Goal: Check status: Check status

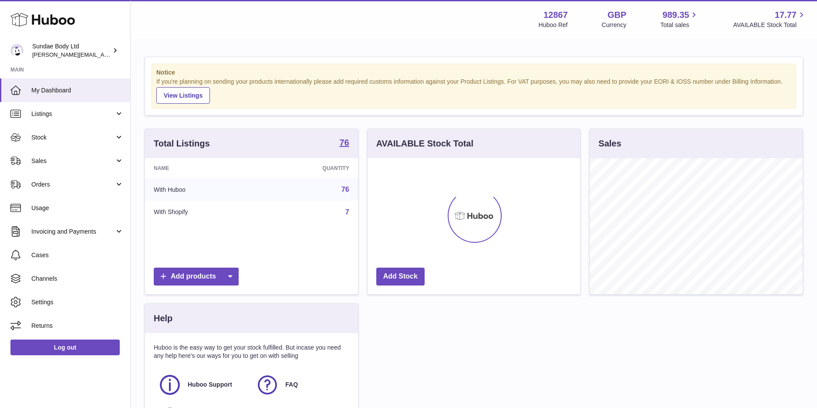
scroll to position [136, 212]
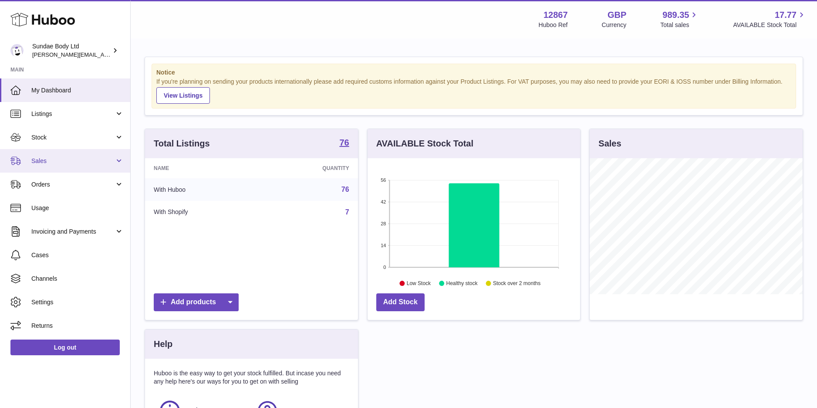
click at [41, 163] on span "Sales" at bounding box center [72, 161] width 83 height 8
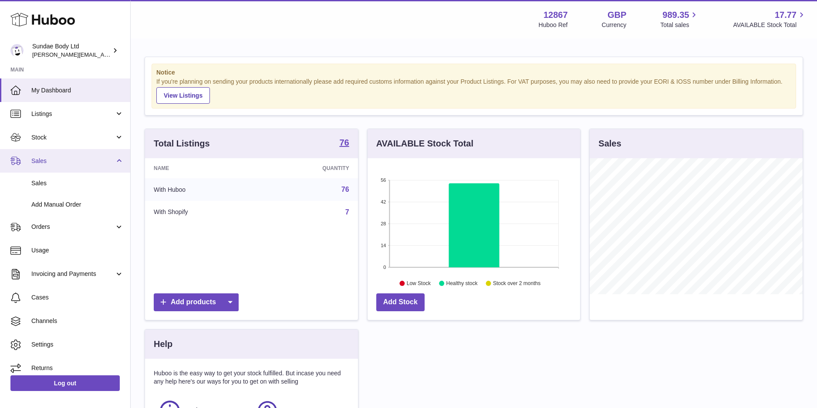
click at [50, 165] on link "Sales" at bounding box center [65, 161] width 130 height 24
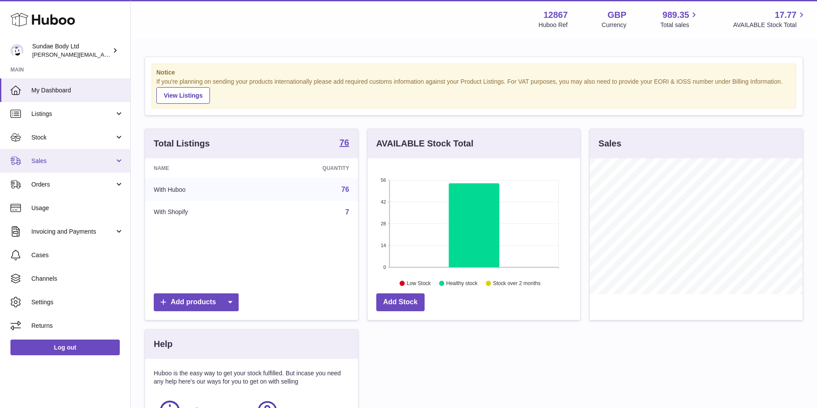
click at [41, 164] on span "Sales" at bounding box center [72, 161] width 83 height 8
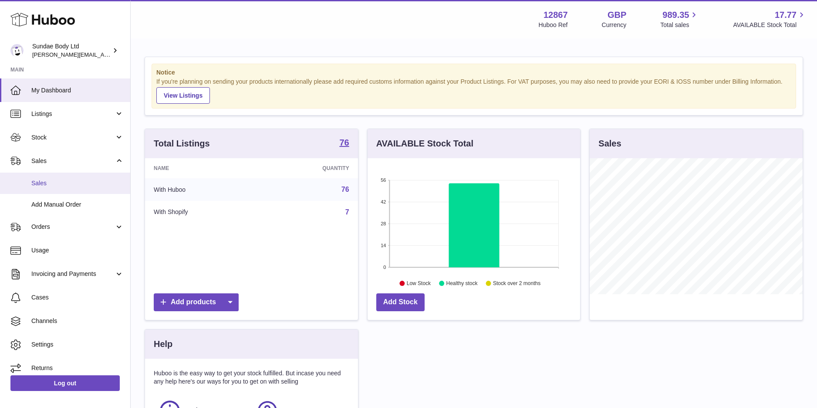
click at [39, 180] on span "Sales" at bounding box center [77, 183] width 92 height 8
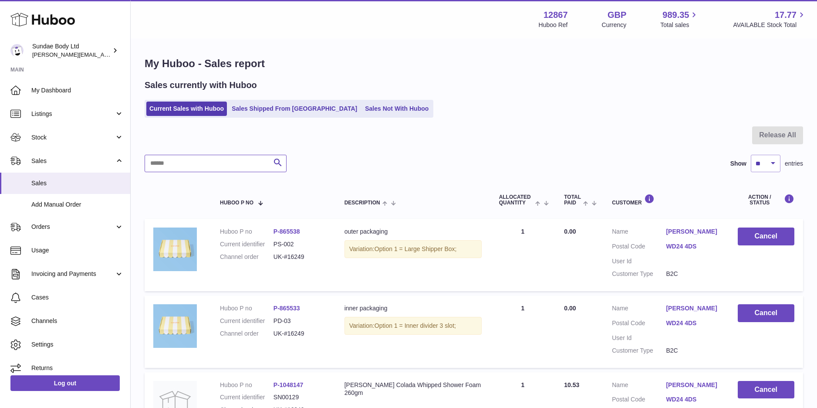
click at [228, 165] on input "text" at bounding box center [216, 163] width 142 height 17
type input "*****"
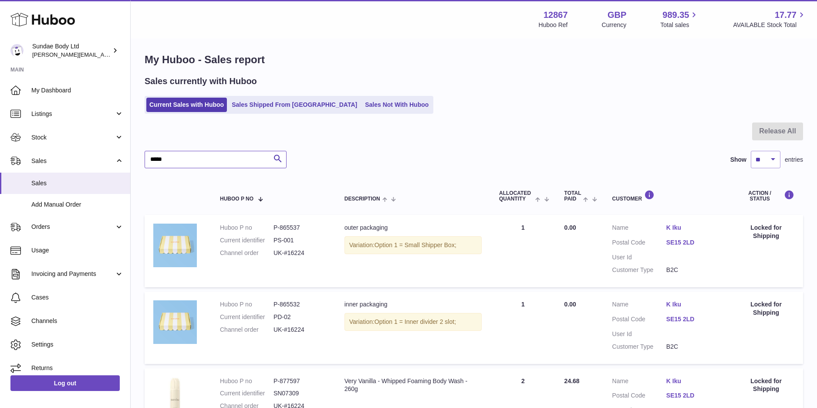
scroll to position [109, 0]
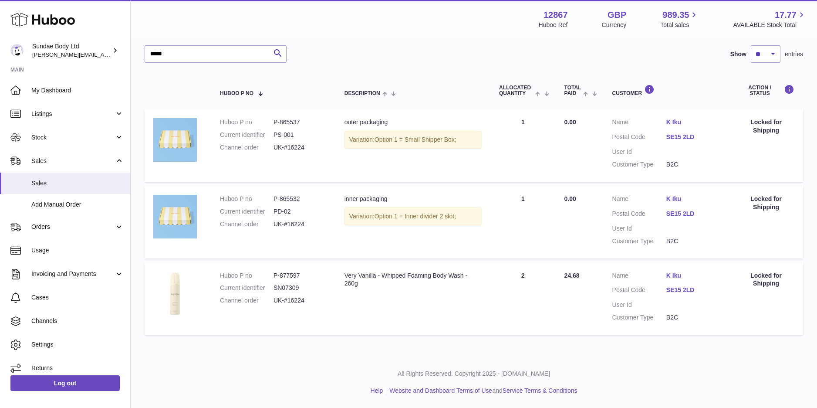
click at [754, 126] on div "Locked for Shipping" at bounding box center [766, 126] width 57 height 17
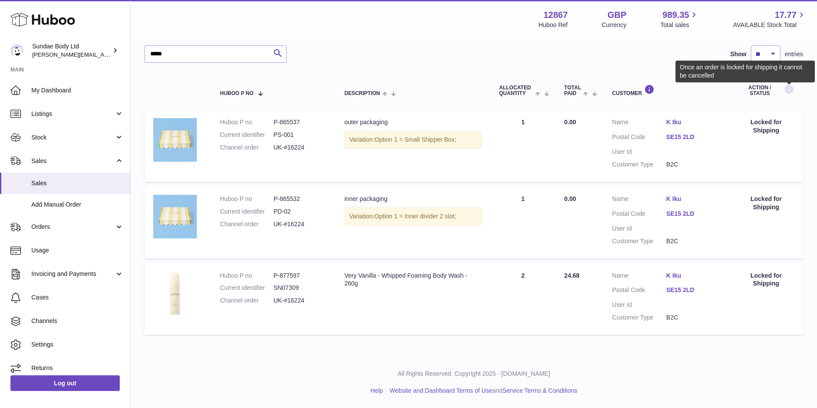
click at [790, 88] on icon at bounding box center [789, 89] width 10 height 11
click at [789, 89] on icon at bounding box center [789, 89] width 10 height 11
